Goal: Task Accomplishment & Management: Use online tool/utility

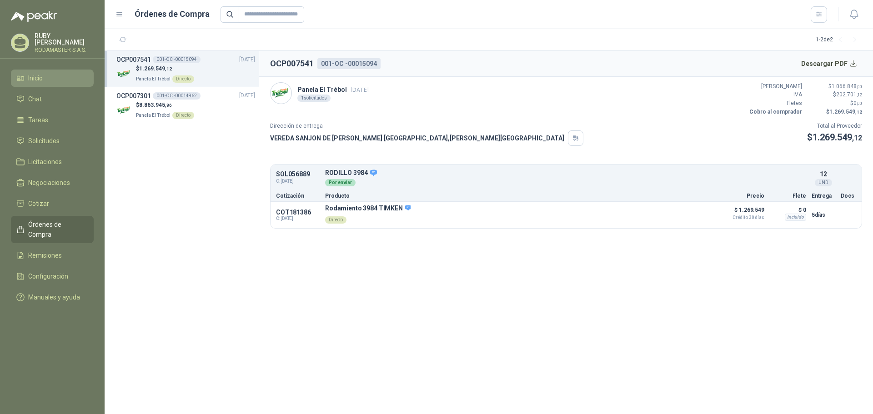
click at [46, 77] on li "Inicio" at bounding box center [52, 78] width 72 height 10
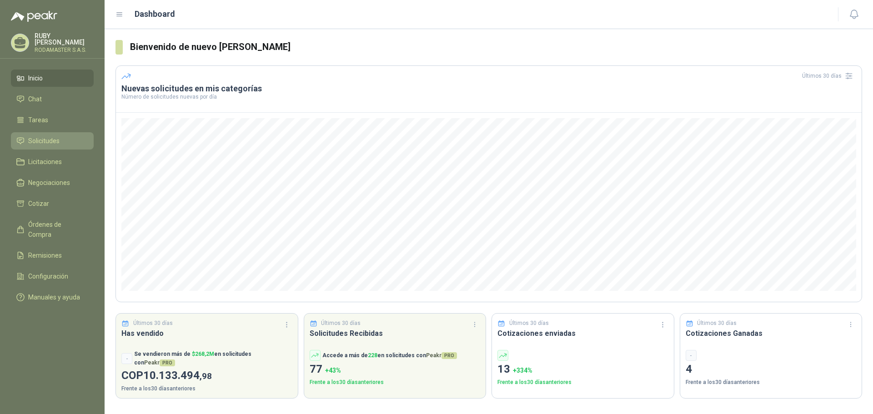
click at [56, 142] on span "Solicitudes" at bounding box center [43, 141] width 31 height 10
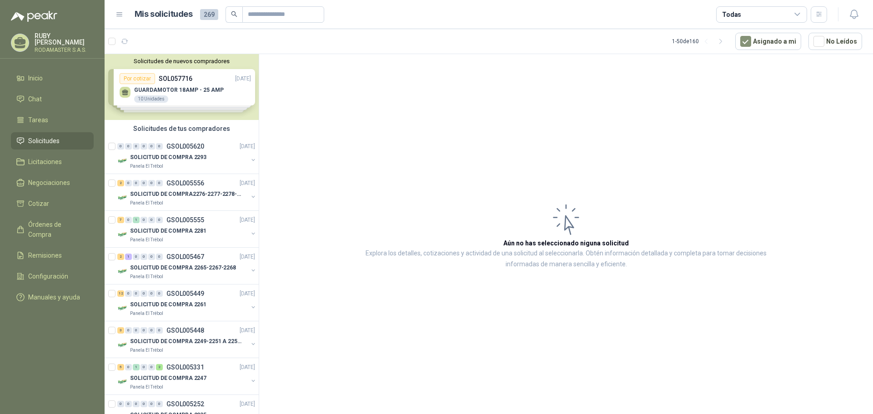
click at [193, 98] on div "Solicitudes de nuevos compradores Por cotizar SOL057716 [DATE] GUARDAMOTOR 18AM…" at bounding box center [182, 87] width 154 height 66
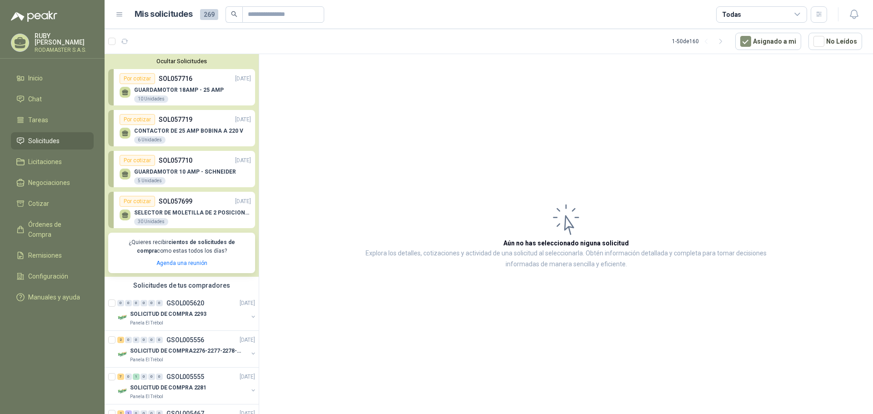
click at [212, 92] on p "GUARDAMOTOR 18AMP - 25 AMP" at bounding box center [179, 90] width 90 height 6
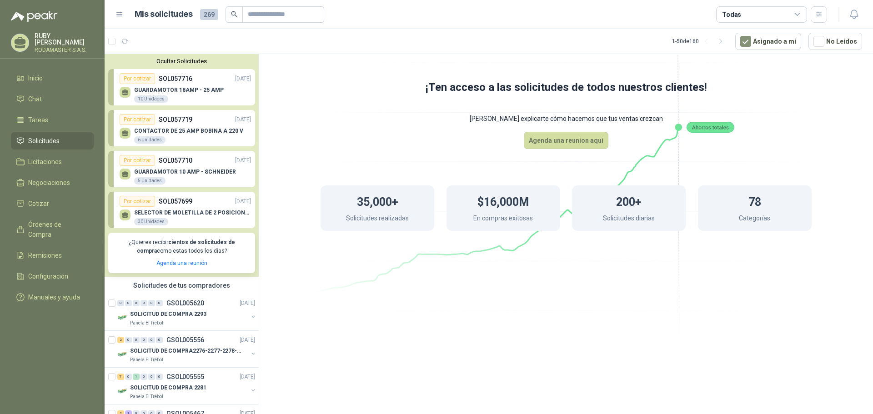
click at [190, 59] on button "Ocultar Solicitudes" at bounding box center [181, 61] width 147 height 7
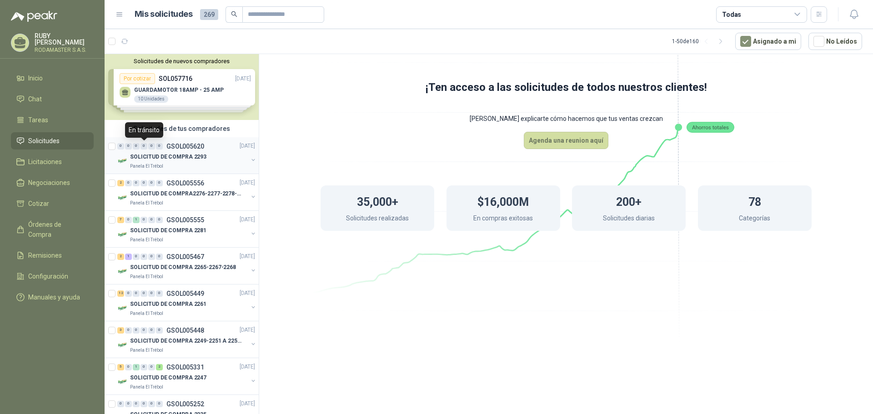
click at [146, 146] on div "0" at bounding box center [143, 146] width 7 height 6
